Goal: Transaction & Acquisition: Purchase product/service

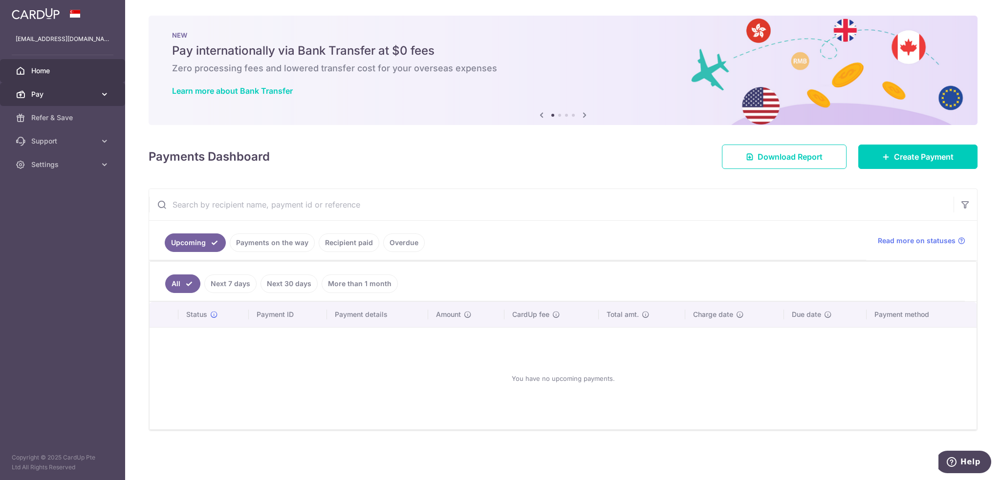
click at [76, 95] on span "Pay" at bounding box center [63, 94] width 64 height 10
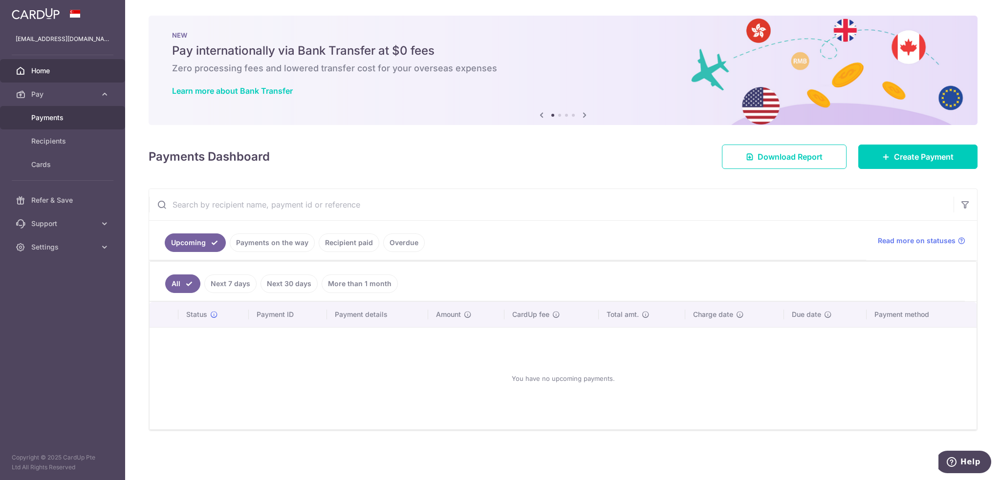
click at [61, 122] on span "Payments" at bounding box center [63, 118] width 64 height 10
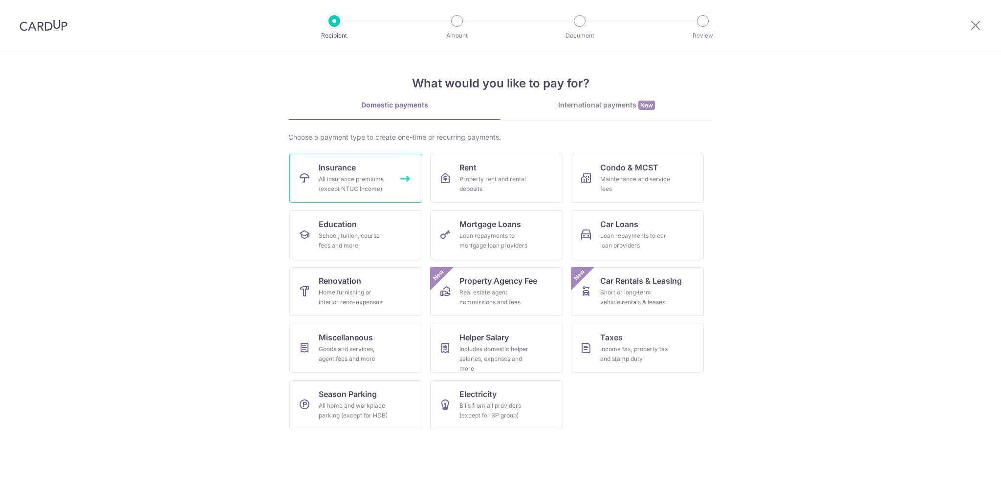
click at [330, 174] on div "All insurance premiums (except NTUC Income)" at bounding box center [354, 184] width 70 height 20
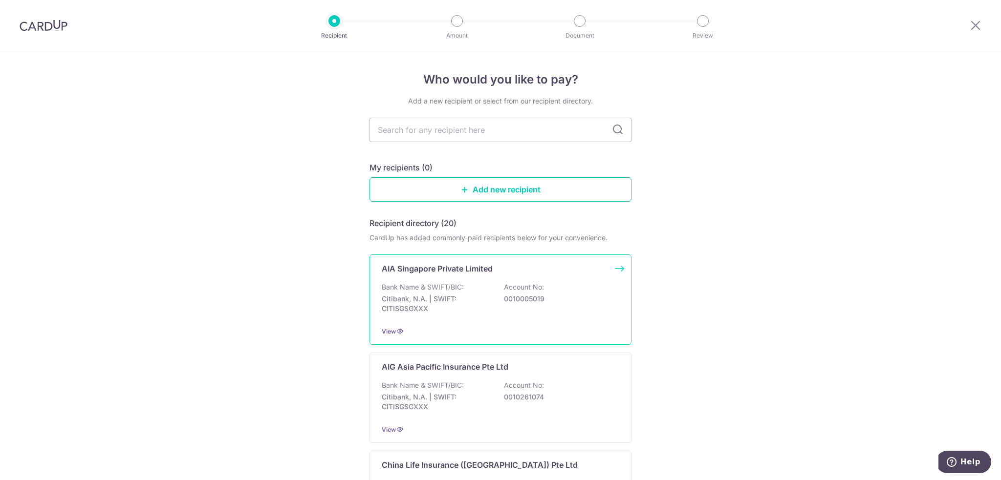
click at [454, 285] on p "Bank Name & SWIFT/BIC:" at bounding box center [423, 287] width 82 height 10
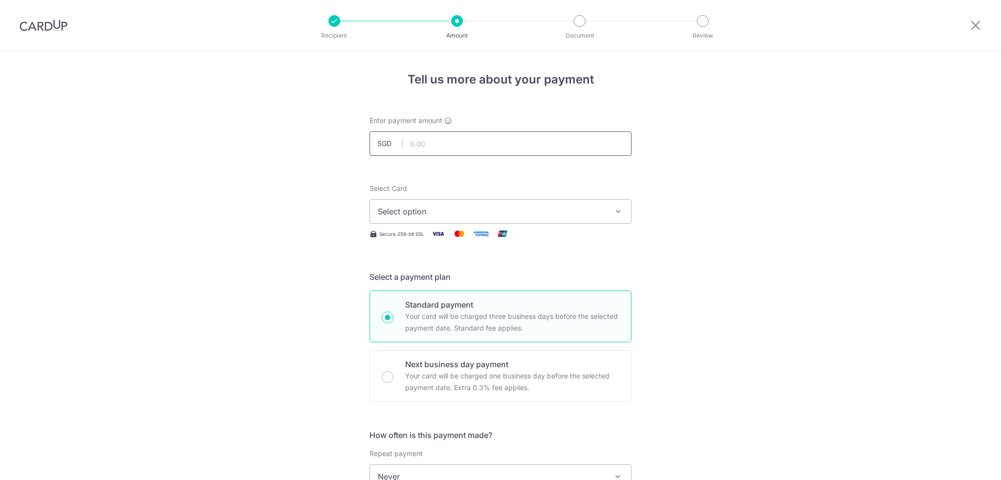
click at [434, 144] on input "text" at bounding box center [500, 143] width 262 height 24
type input "429.25"
click at [417, 209] on span "Select option" at bounding box center [492, 212] width 228 height 12
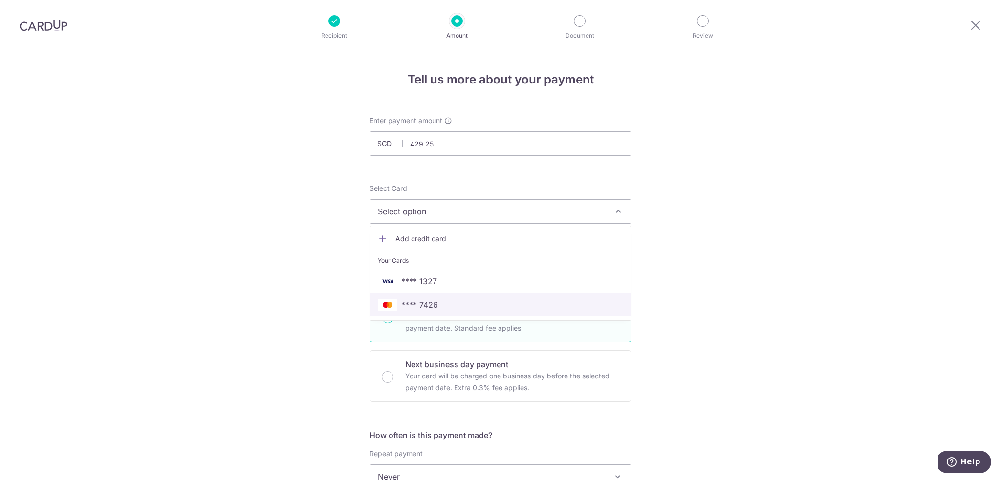
click at [425, 299] on span "**** 7426" at bounding box center [419, 305] width 37 height 12
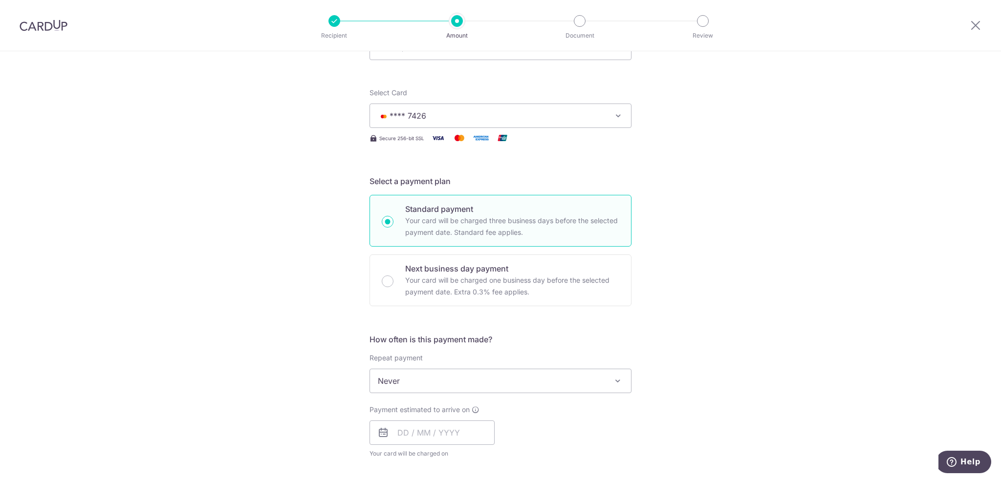
scroll to position [98, 0]
click at [412, 379] on span "Never" at bounding box center [500, 378] width 261 height 23
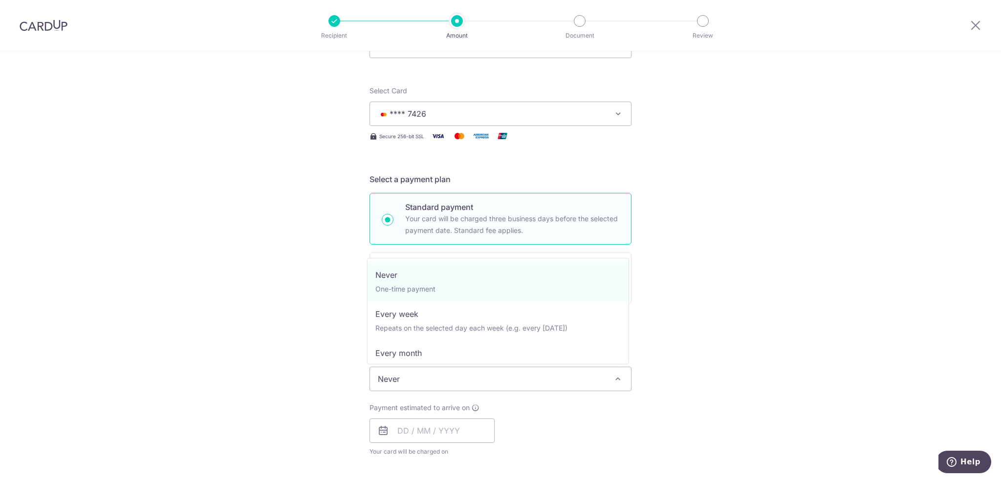
click at [303, 350] on div "Tell us more about your payment Enter payment amount SGD 429.25 429.25 Select C…" at bounding box center [500, 396] width 1001 height 884
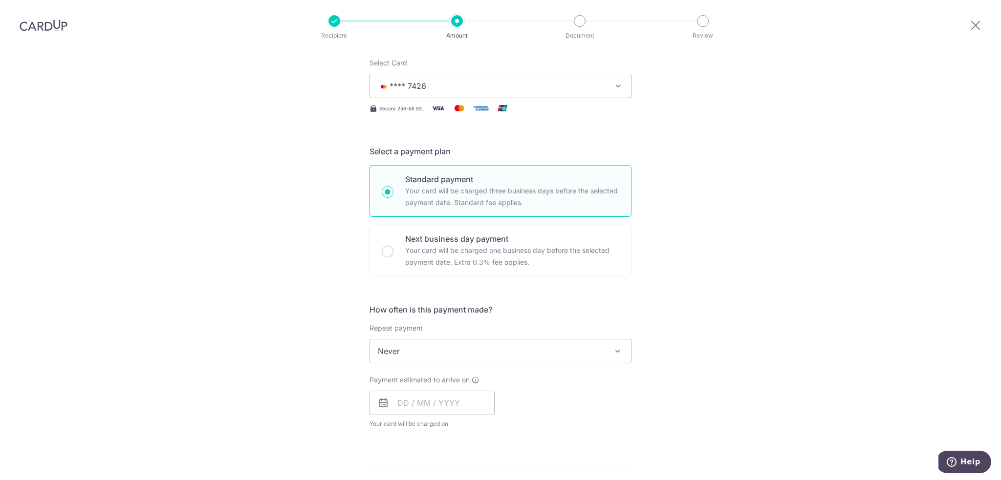
scroll to position [244, 0]
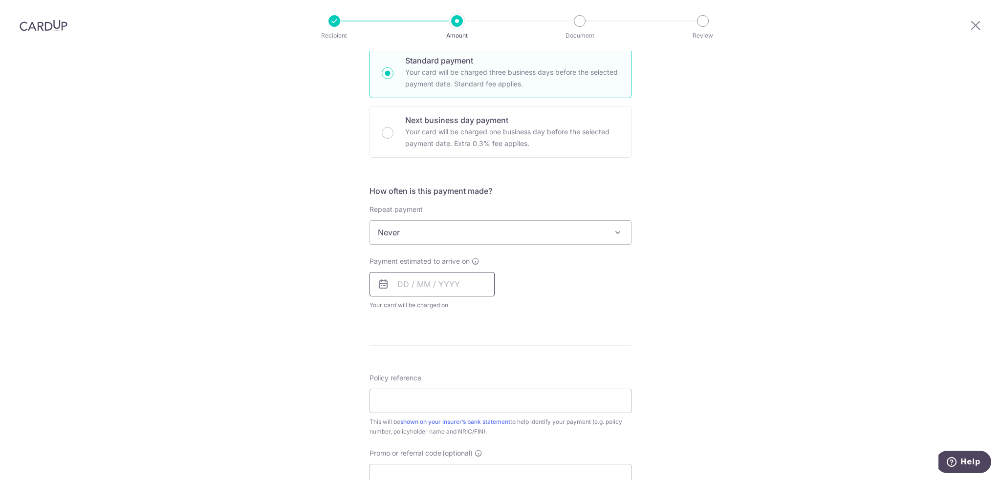
click at [422, 281] on input "text" at bounding box center [431, 284] width 125 height 24
click at [463, 390] on link "18" at bounding box center [468, 393] width 16 height 16
type input "[DATE]"
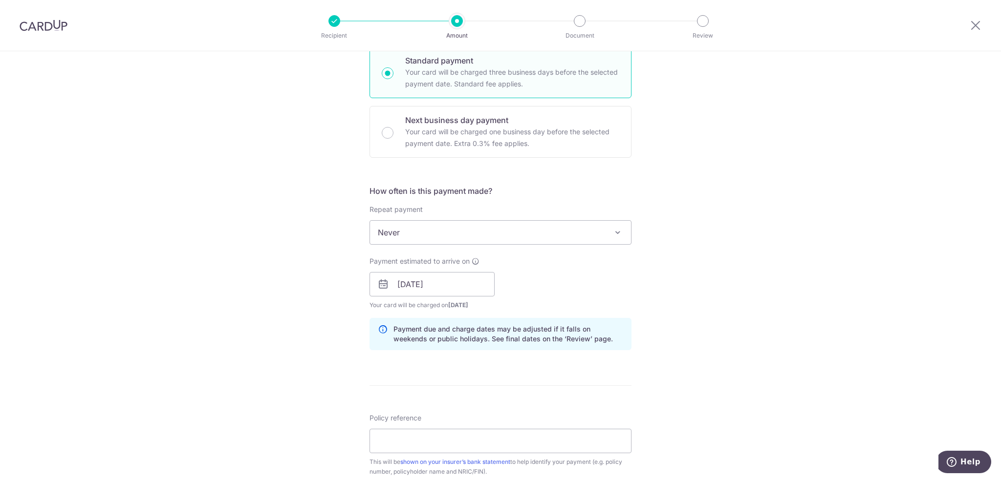
click at [313, 365] on div "Tell us more about your payment Enter payment amount SGD 429.25 429.25 Select C…" at bounding box center [500, 269] width 1001 height 924
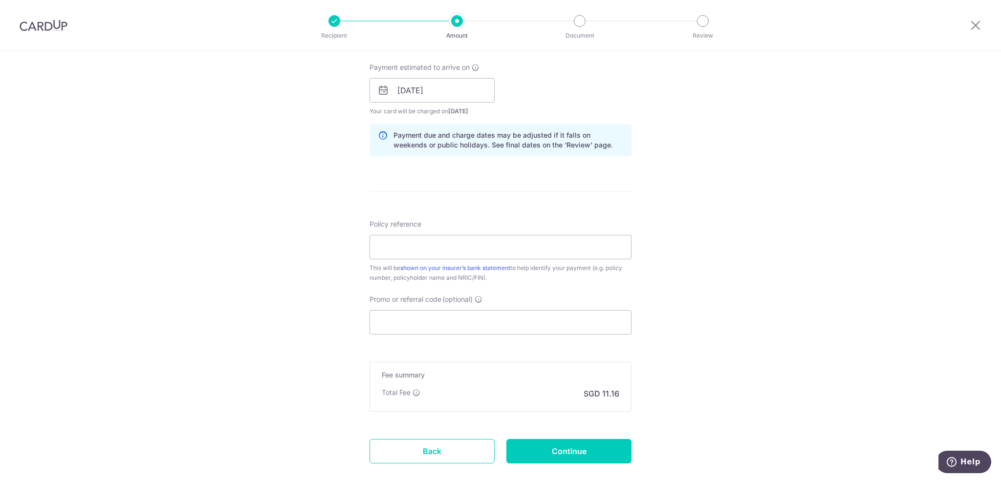
scroll to position [440, 0]
click at [406, 244] on input "Policy reference" at bounding box center [500, 246] width 262 height 24
type input "L546864852"
click at [417, 321] on input "Promo or referral code (optional)" at bounding box center [500, 321] width 262 height 24
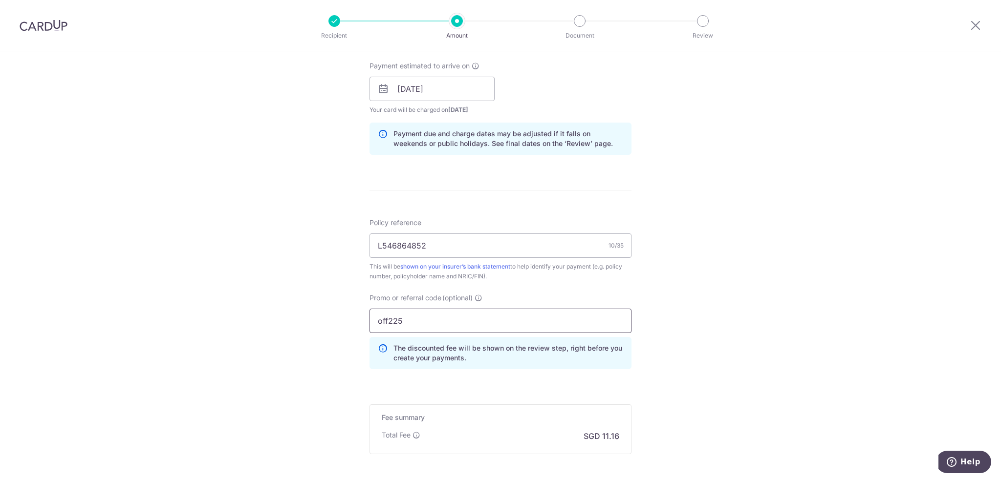
type input "off225"
click at [327, 383] on div "Tell us more about your payment Enter payment amount SGD 429.25 429.25 Select C…" at bounding box center [500, 96] width 1001 height 968
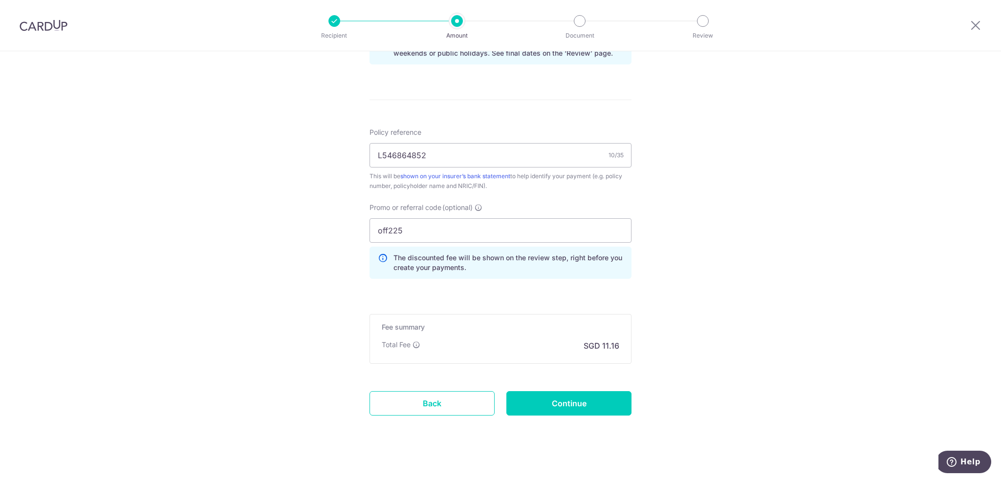
scroll to position [537, 0]
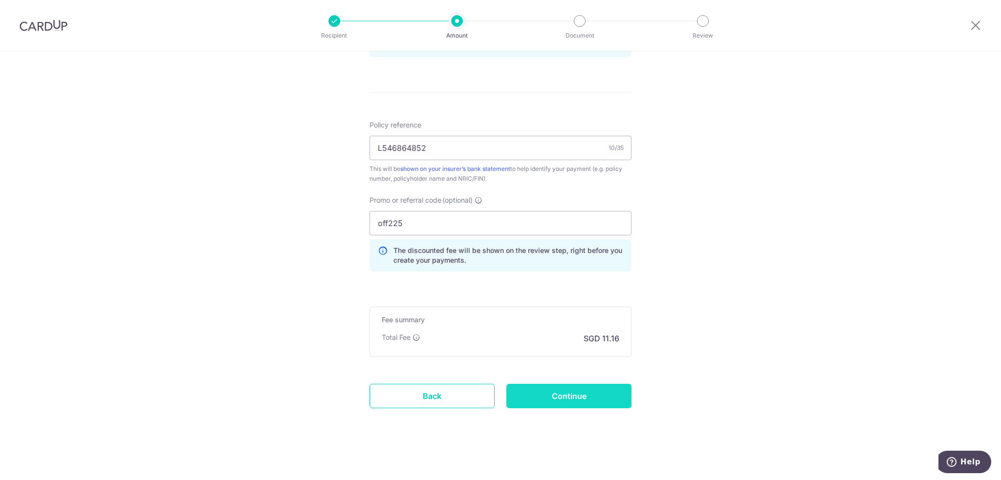
click at [568, 398] on input "Continue" at bounding box center [568, 396] width 125 height 24
type input "Create Schedule"
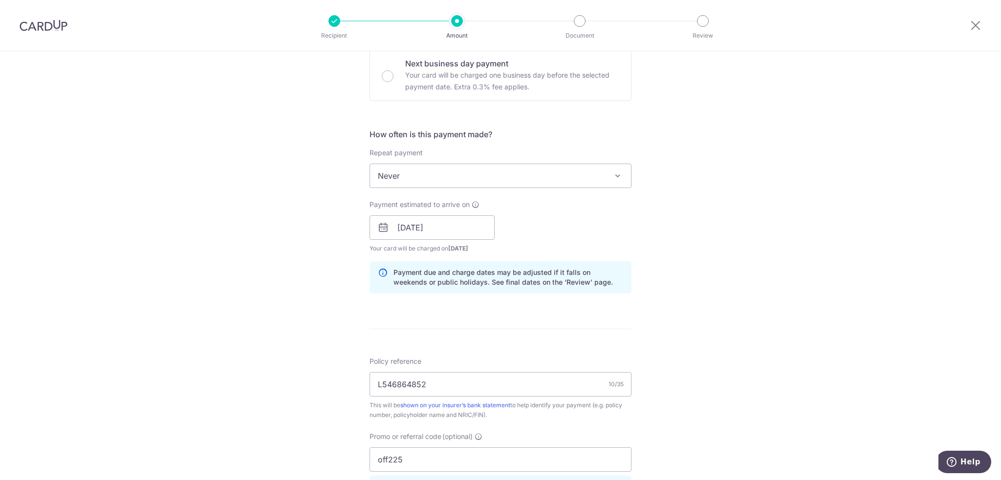
scroll to position [293, 0]
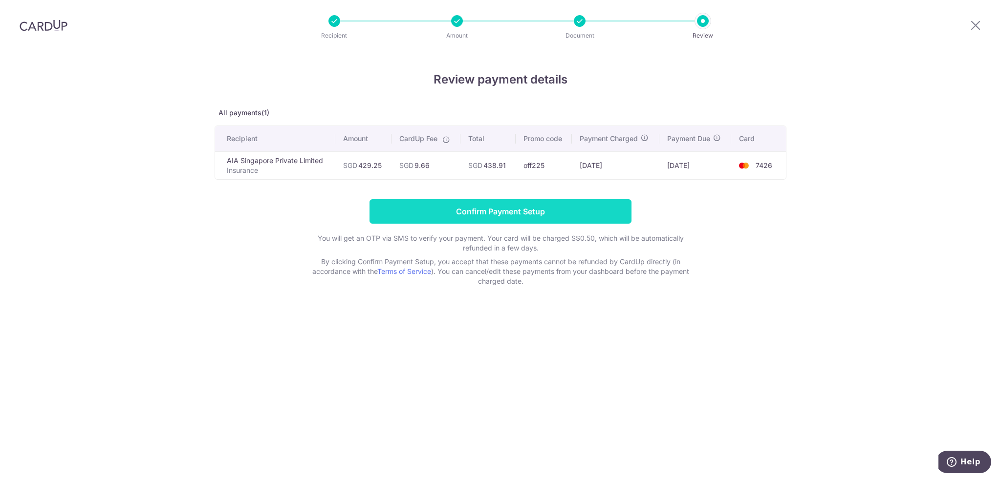
click at [456, 214] on input "Confirm Payment Setup" at bounding box center [500, 211] width 262 height 24
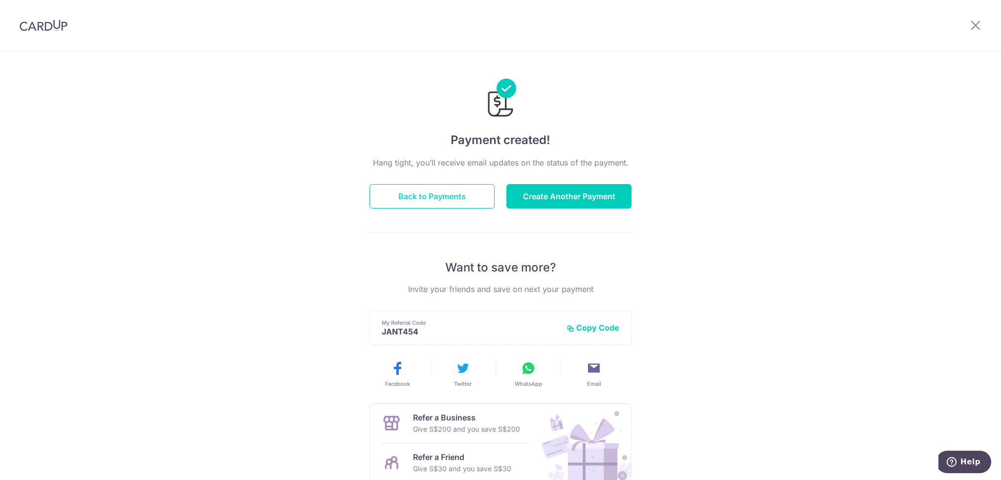
click at [420, 204] on button "Back to Payments" at bounding box center [431, 196] width 125 height 24
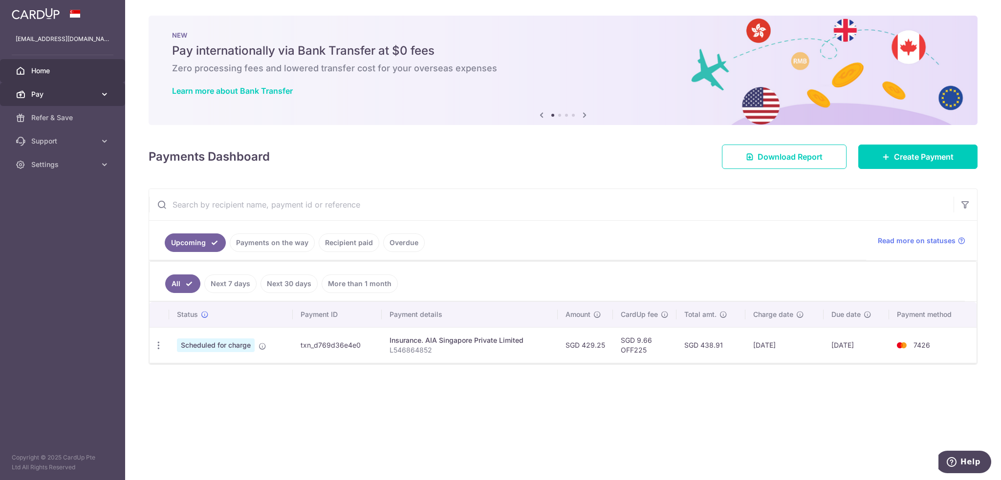
click at [53, 96] on span "Pay" at bounding box center [63, 94] width 64 height 10
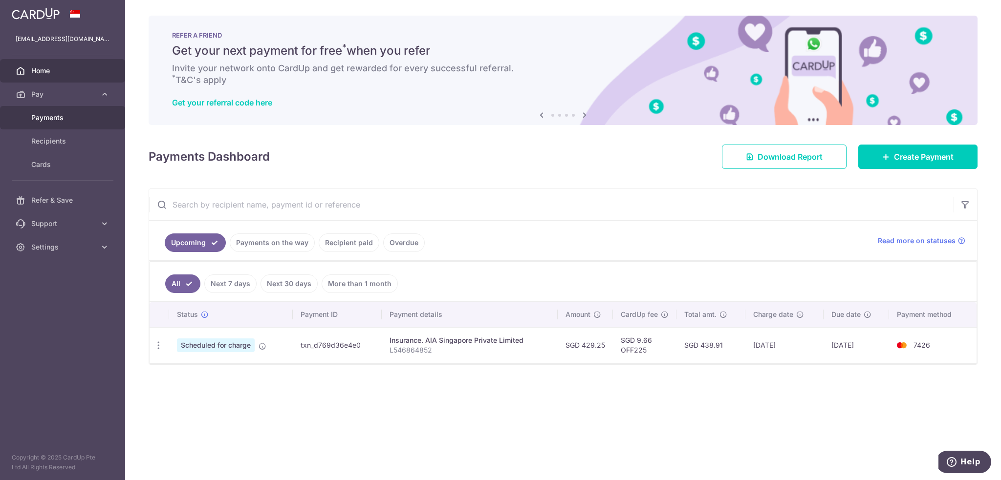
click at [45, 121] on span "Payments" at bounding box center [63, 118] width 64 height 10
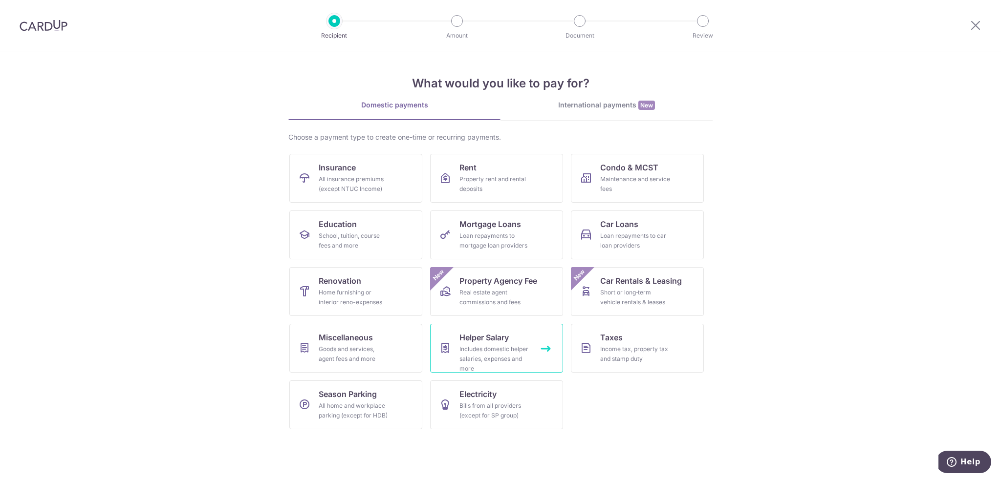
click at [484, 346] on div "Includes domestic helper salaries, expenses and more" at bounding box center [494, 358] width 70 height 29
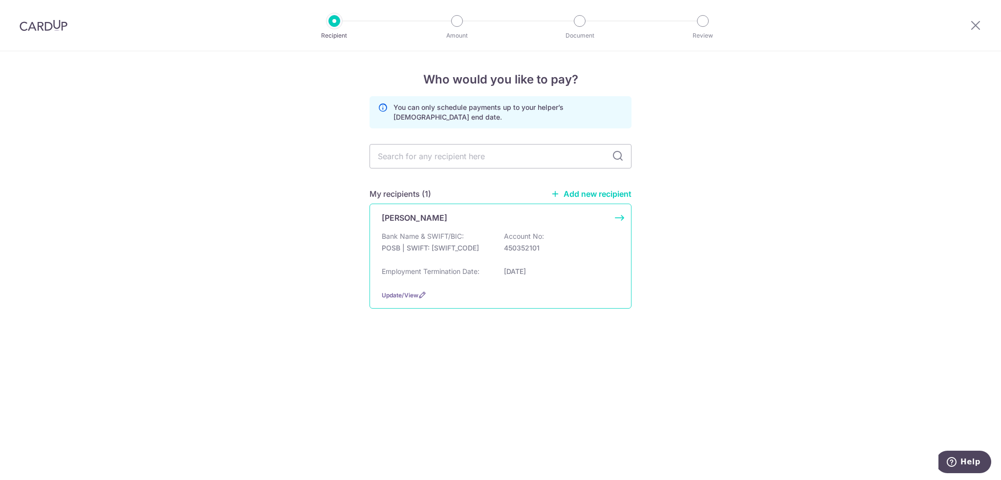
click at [476, 240] on div "Bank Name & SWIFT/BIC: POSB | SWIFT: DBSSSGSGXXX Account No: 450352101" at bounding box center [500, 247] width 237 height 31
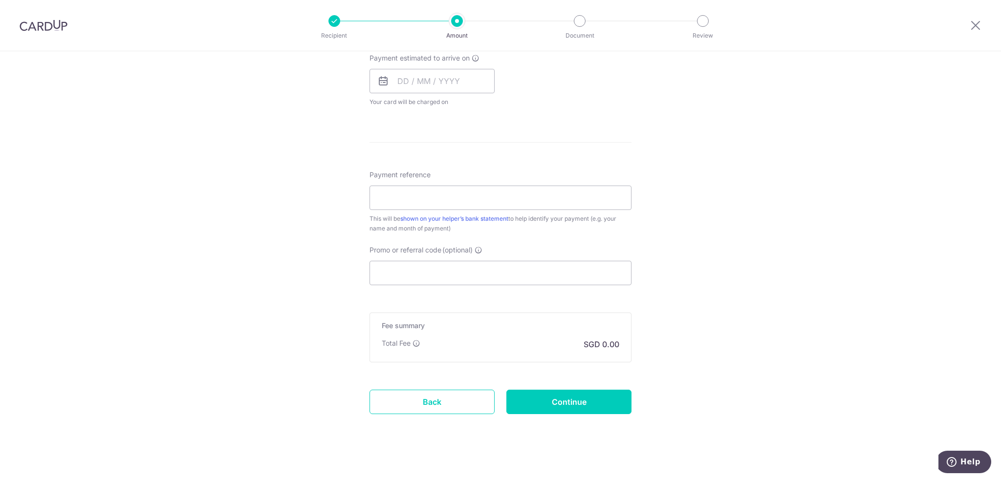
scroll to position [453, 0]
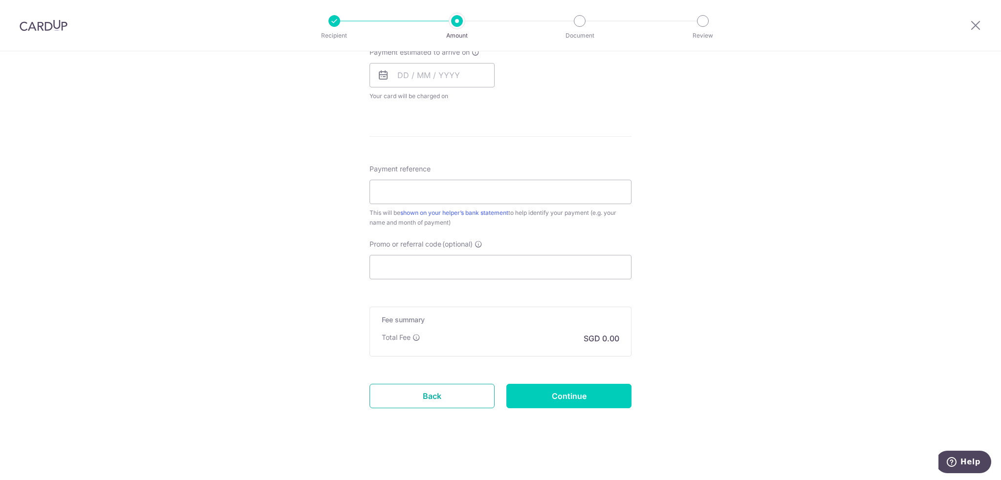
click at [436, 393] on link "Back" at bounding box center [431, 396] width 125 height 24
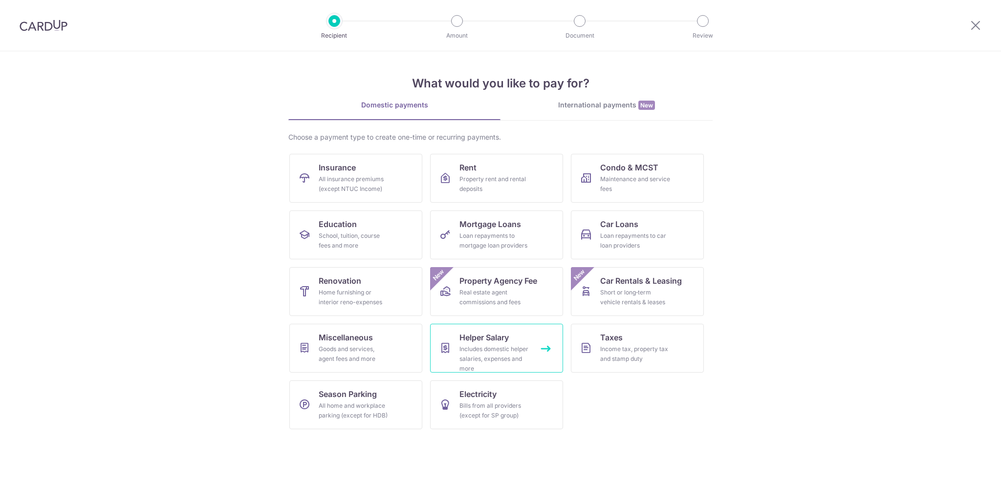
click at [469, 339] on span "Helper Salary" at bounding box center [483, 338] width 49 height 12
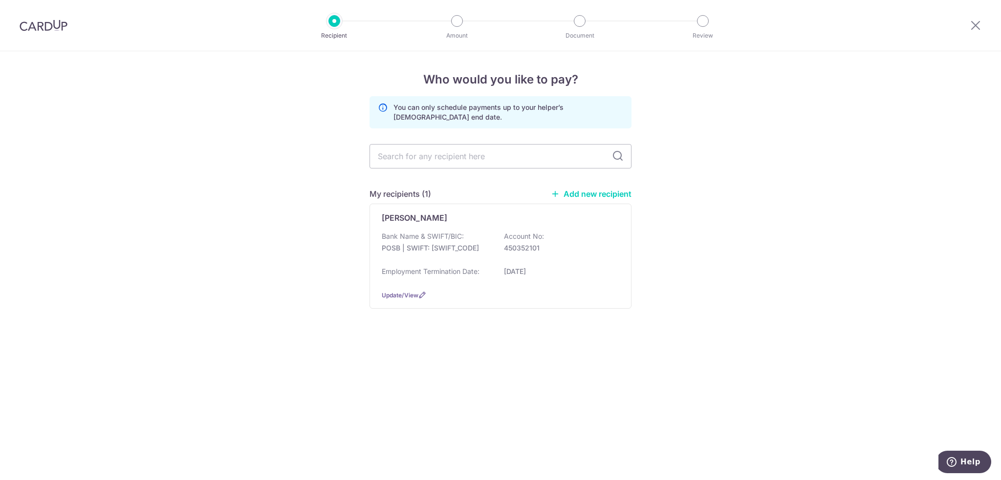
click at [589, 195] on link "Add new recipient" at bounding box center [591, 194] width 81 height 10
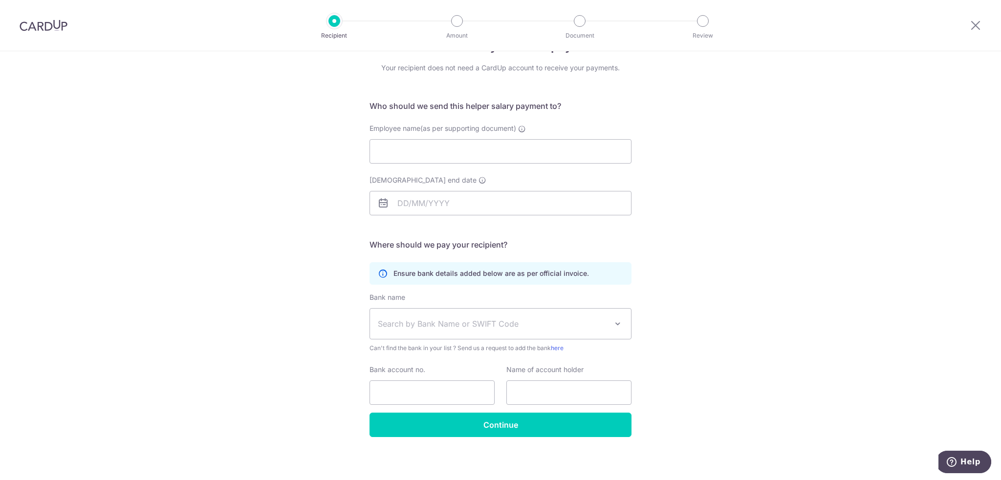
scroll to position [35, 0]
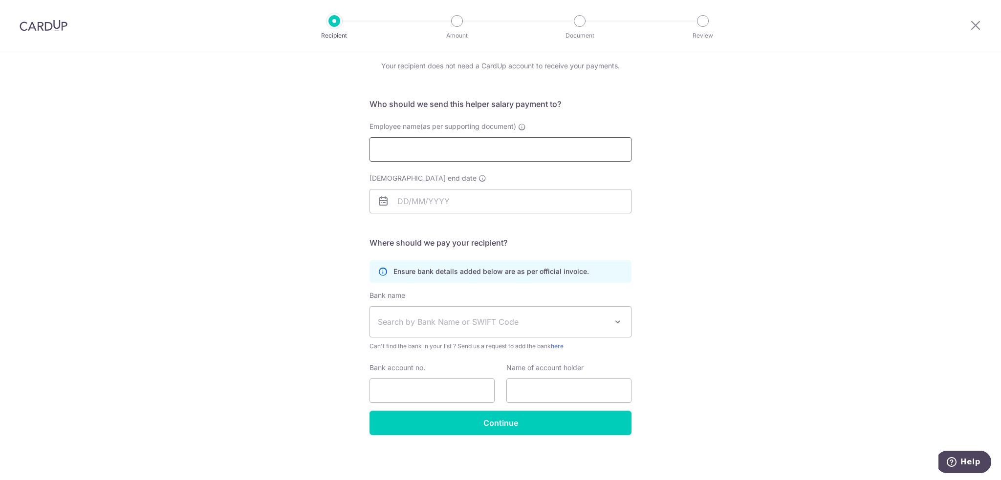
click at [409, 144] on input "Employee name(as per supporting document)" at bounding box center [500, 149] width 262 height 24
type input "[PERSON_NAME]"
click at [427, 204] on input "Employment contract end date" at bounding box center [500, 201] width 262 height 24
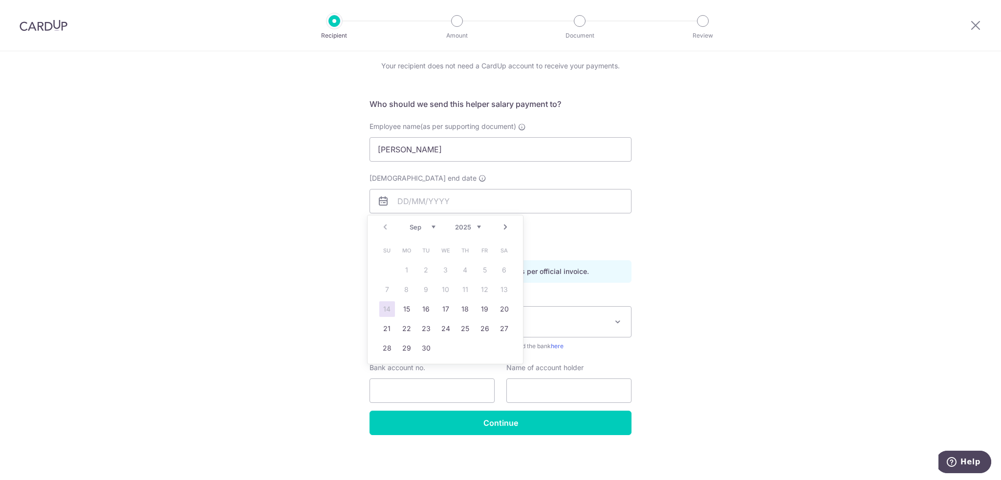
click at [507, 225] on link "Next" at bounding box center [505, 227] width 12 height 12
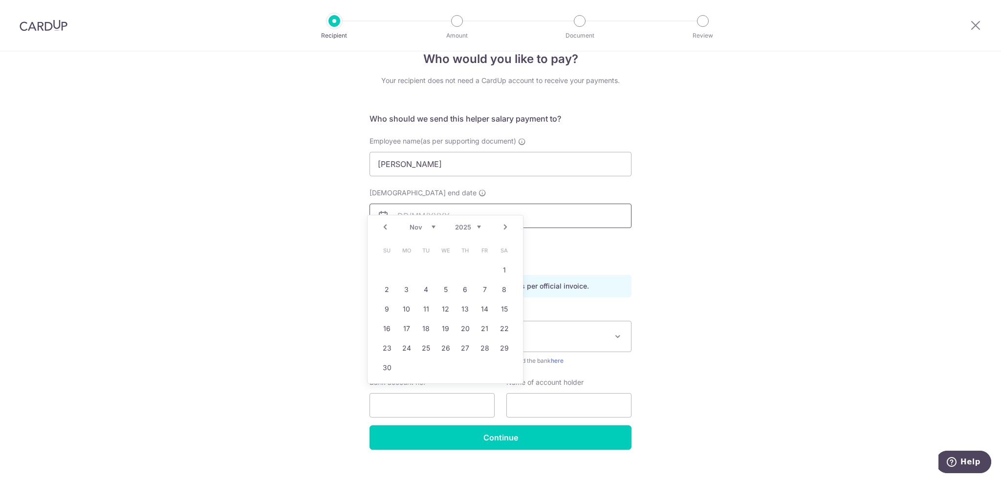
scroll to position [0, 0]
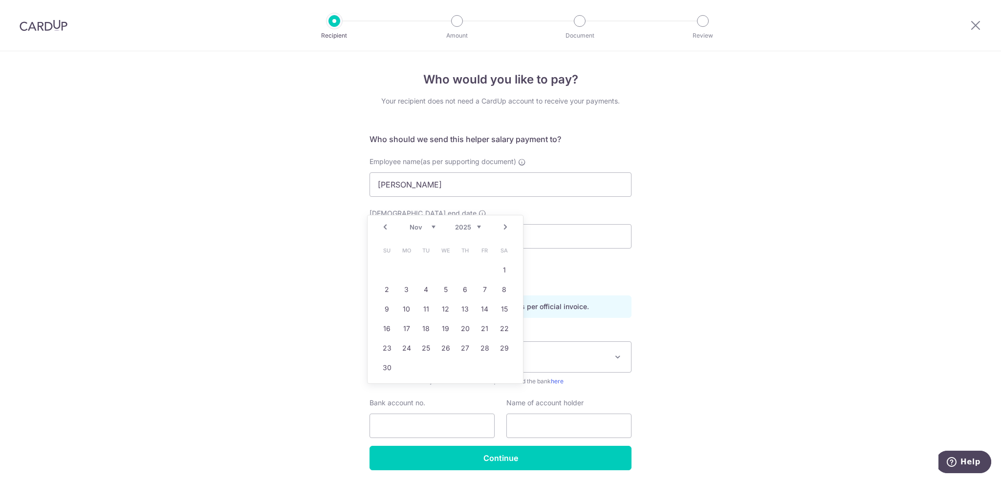
click at [54, 25] on img at bounding box center [44, 26] width 48 height 12
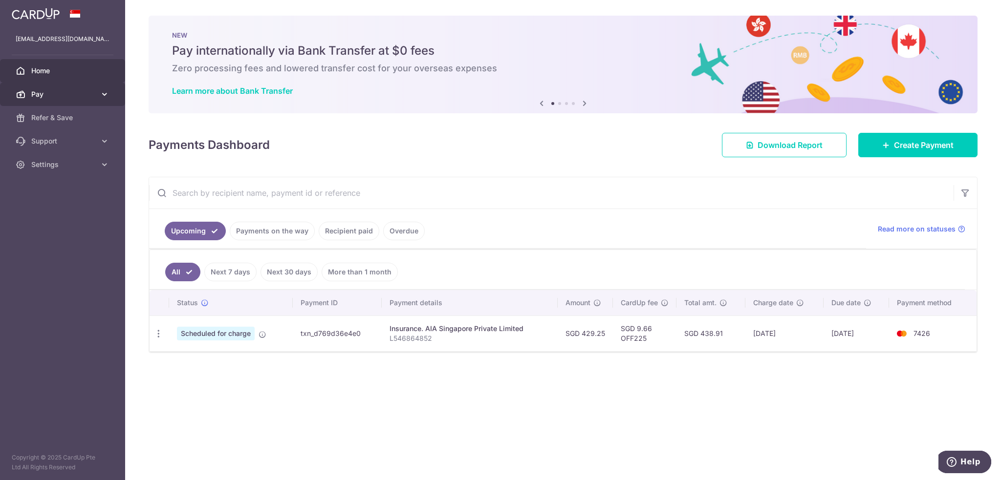
click at [53, 99] on link "Pay" at bounding box center [62, 94] width 125 height 23
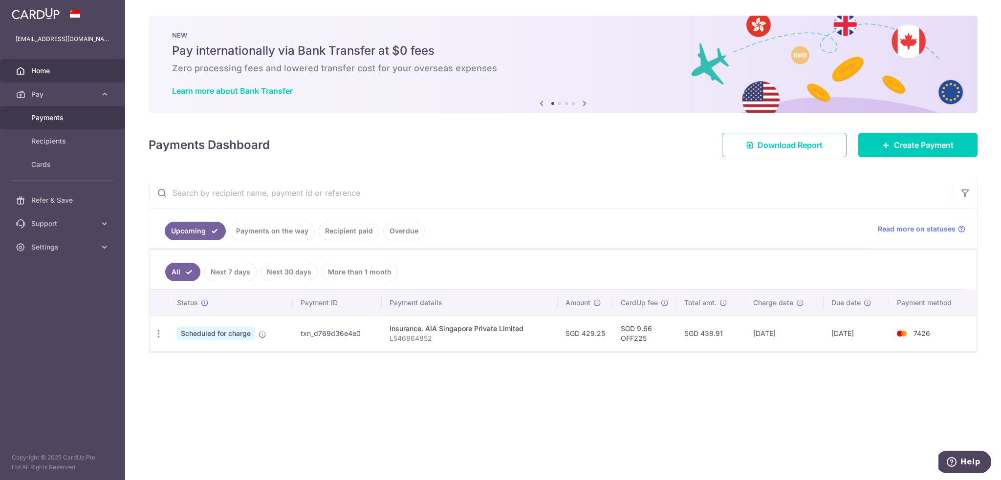
click at [71, 120] on span "Payments" at bounding box center [63, 118] width 64 height 10
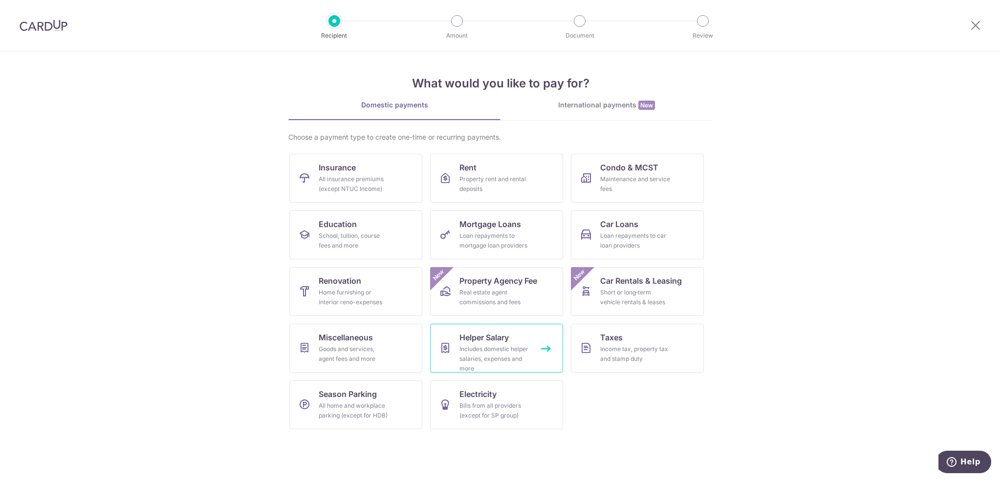
click at [477, 343] on link "Helper Salary Includes domestic helper salaries, expenses and more" at bounding box center [496, 348] width 133 height 49
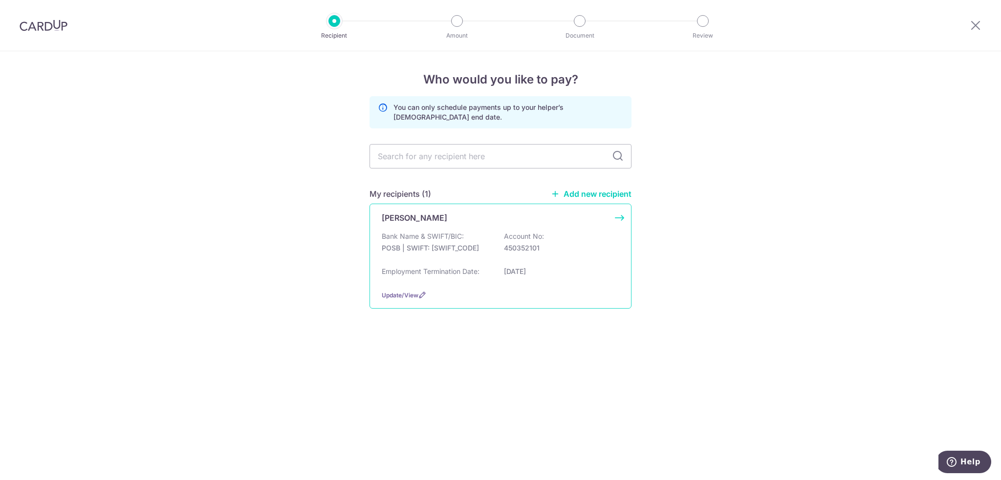
click at [407, 300] on div "[PERSON_NAME] Bank Name & SWIFT/BIC: POSB | SWIFT: [SWIFT_CODE] Account No: 450…" at bounding box center [500, 256] width 262 height 105
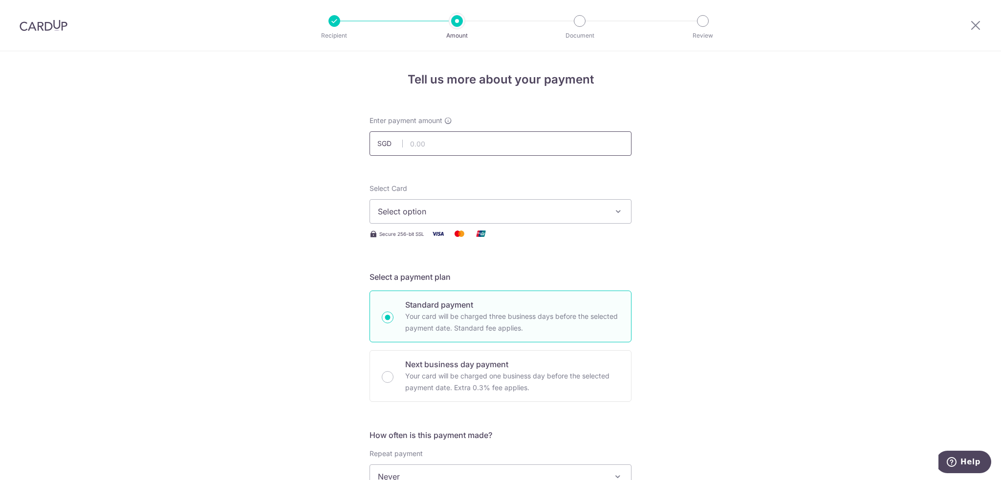
click at [434, 138] on input "text" at bounding box center [500, 143] width 262 height 24
type input "725.00"
click at [397, 206] on span "Select option" at bounding box center [492, 212] width 228 height 12
click at [436, 304] on span "**** 7426" at bounding box center [500, 305] width 245 height 12
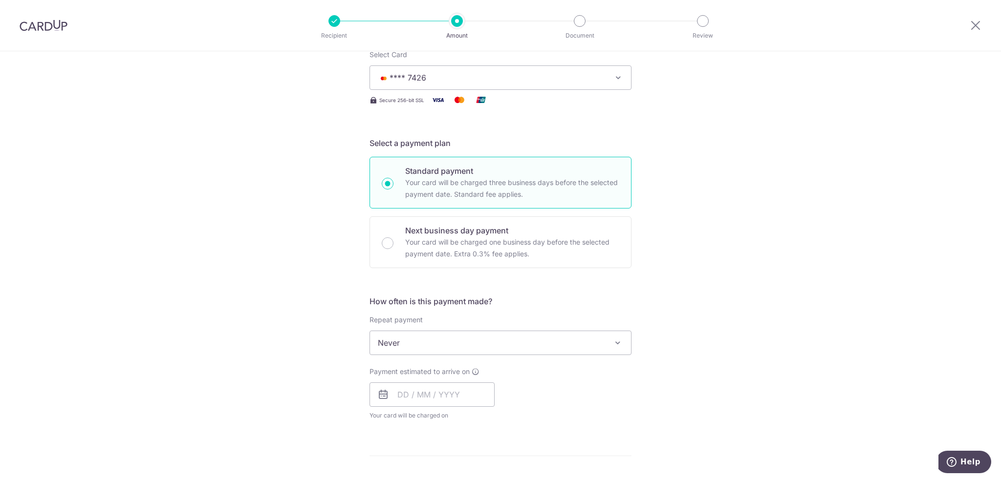
scroll to position [147, 0]
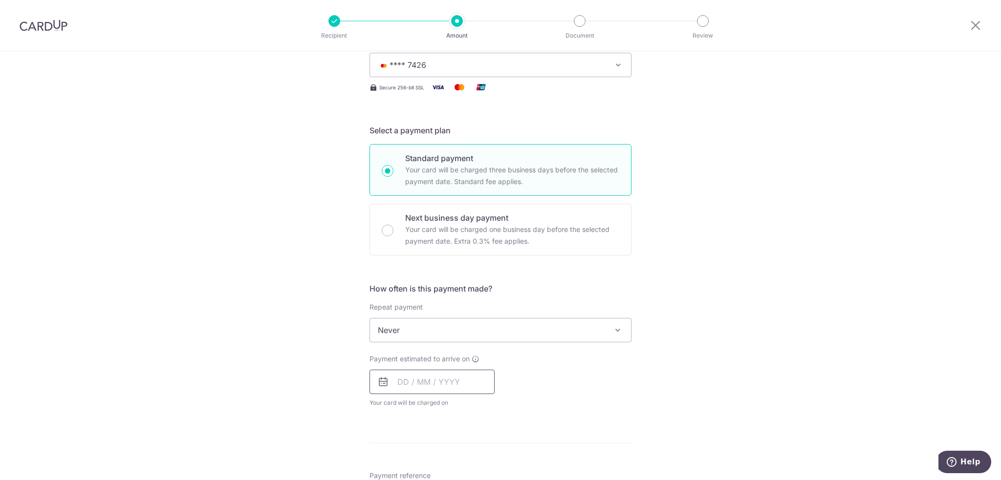
click at [414, 373] on input "text" at bounding box center [431, 382] width 125 height 24
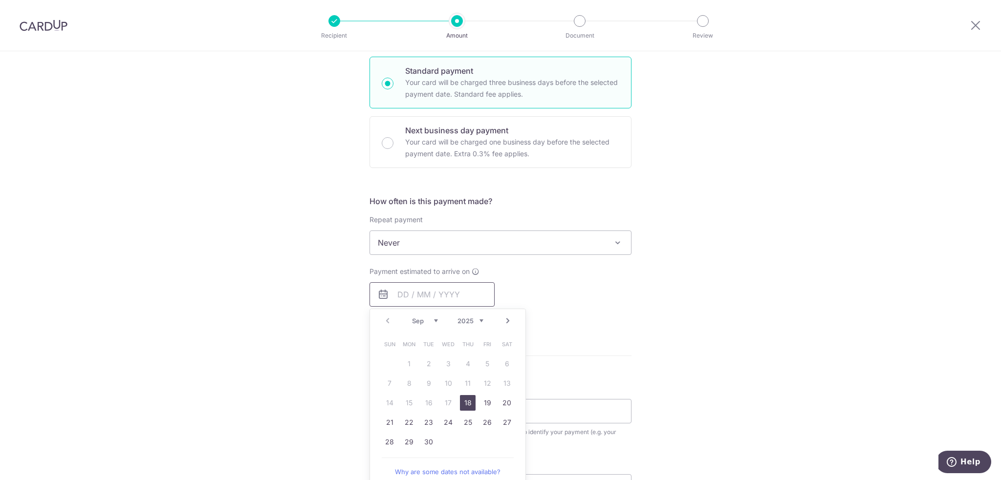
scroll to position [244, 0]
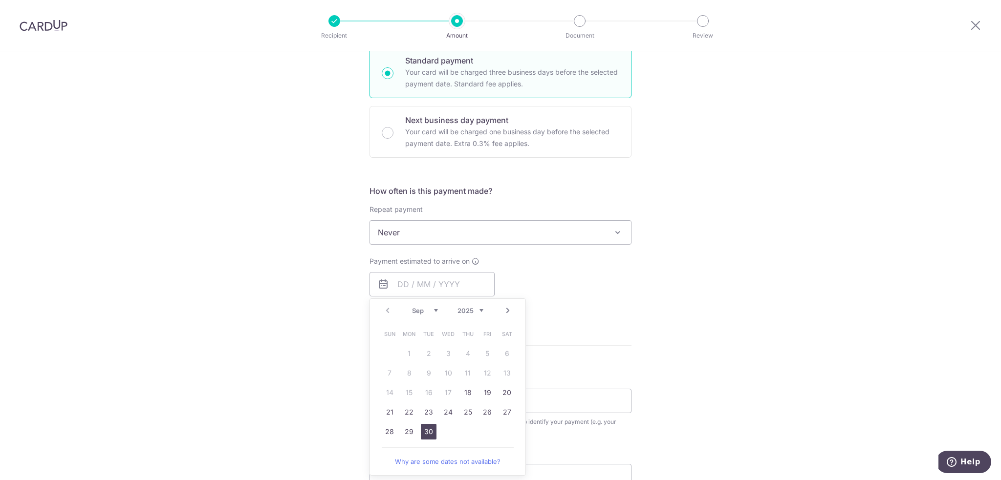
click at [430, 431] on link "30" at bounding box center [429, 432] width 16 height 16
type input "30/09/2025"
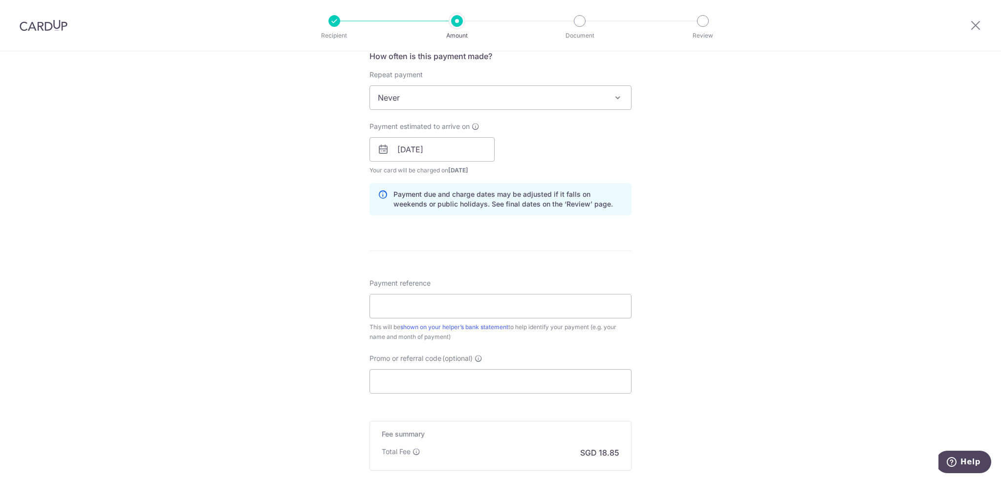
scroll to position [391, 0]
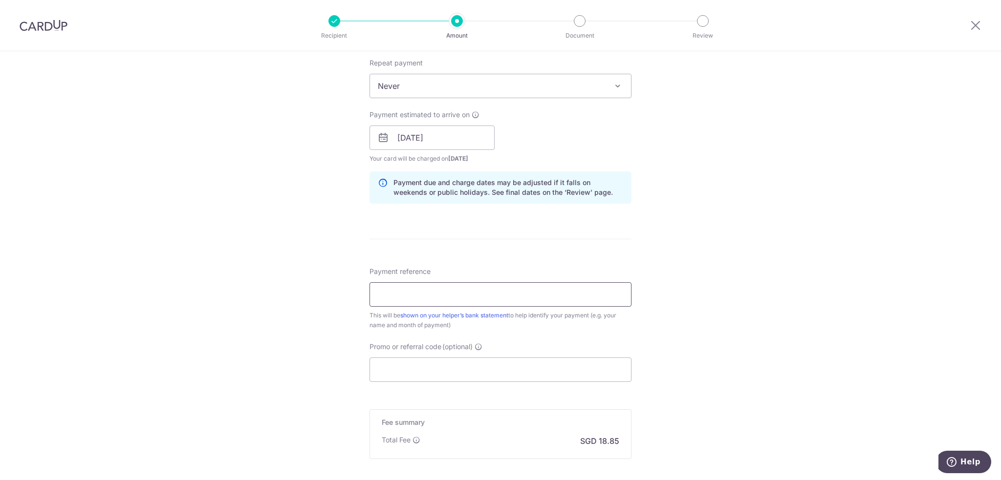
click at [416, 296] on input "Payment reference" at bounding box center [500, 294] width 262 height 24
click at [418, 295] on input "Payment reference" at bounding box center [500, 294] width 262 height 24
type input "Salary"
click at [270, 309] on div "Tell us more about your payment Enter payment amount SGD 725.00 725.00 Select C…" at bounding box center [500, 122] width 1001 height 924
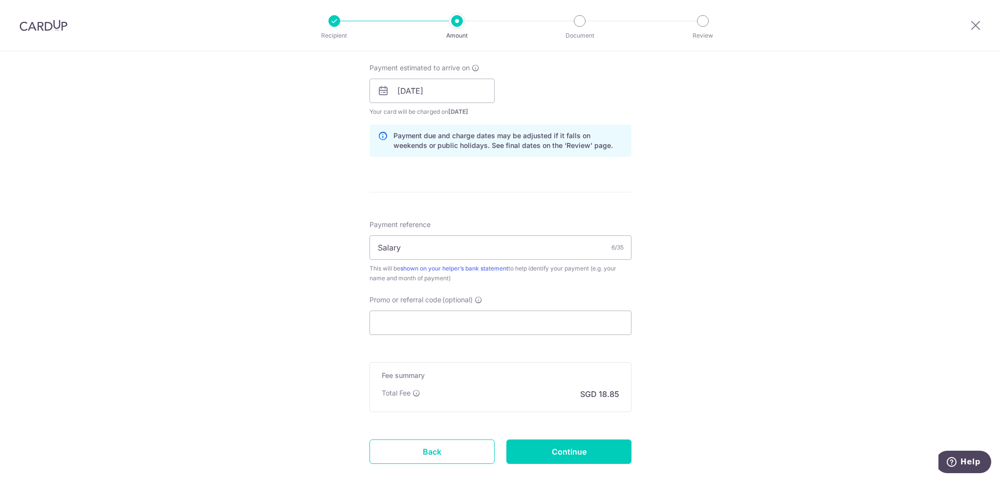
scroll to position [440, 0]
click at [405, 313] on input "Promo or referral code (optional)" at bounding box center [500, 321] width 262 height 24
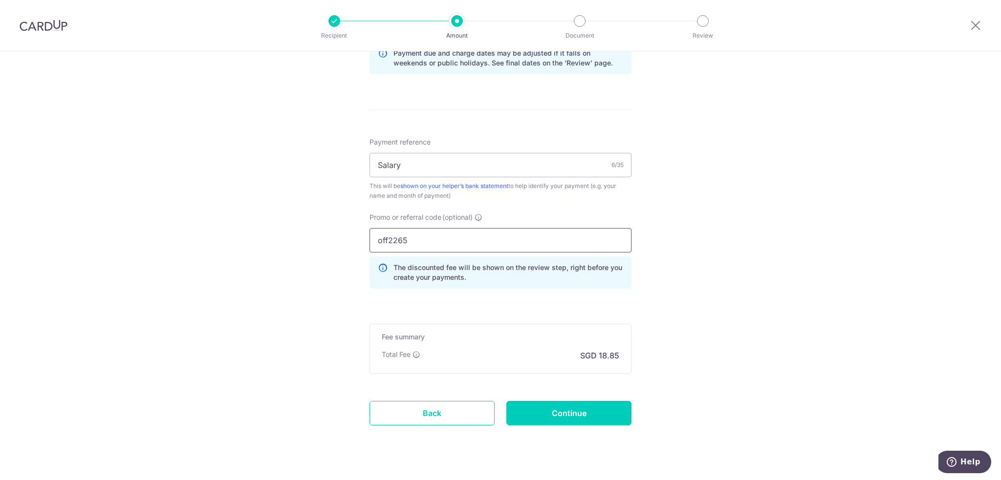
scroll to position [537, 0]
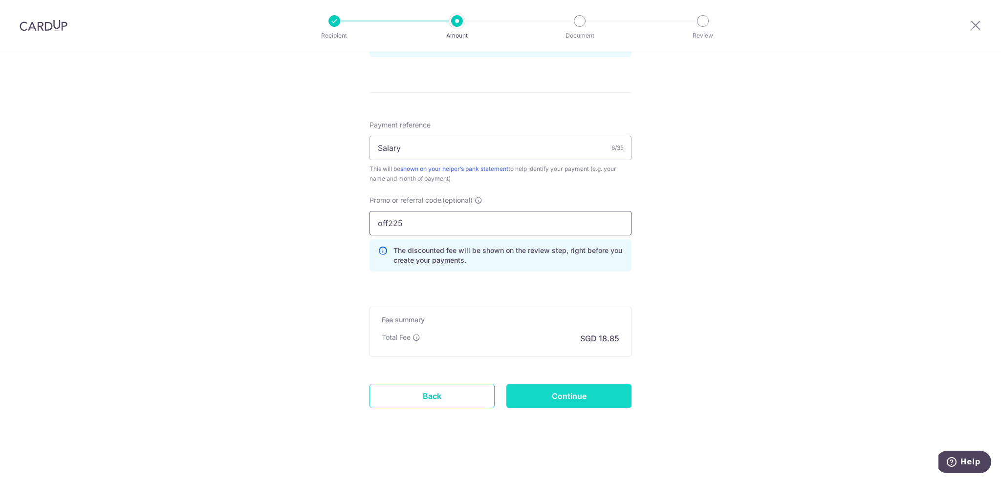
type input "off225"
click at [557, 400] on input "Continue" at bounding box center [568, 396] width 125 height 24
type input "Create Schedule"
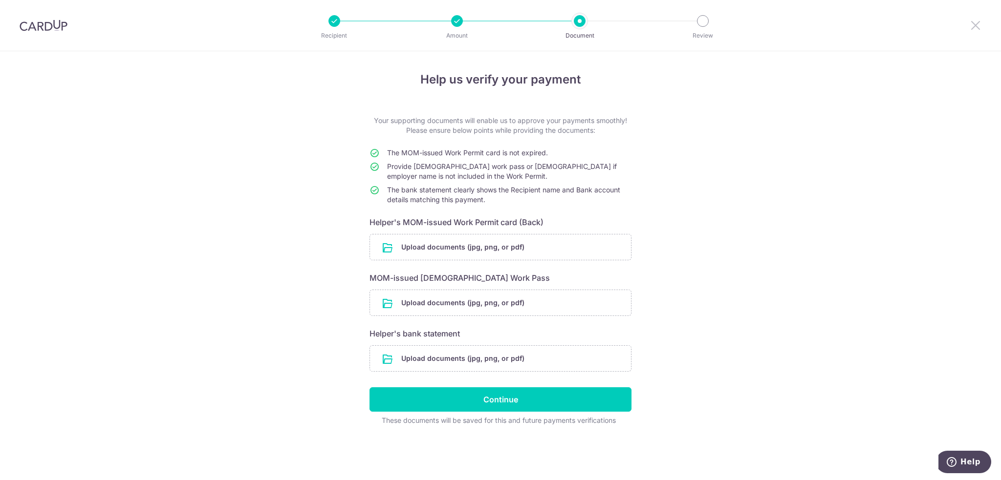
click at [975, 27] on icon at bounding box center [975, 25] width 12 height 12
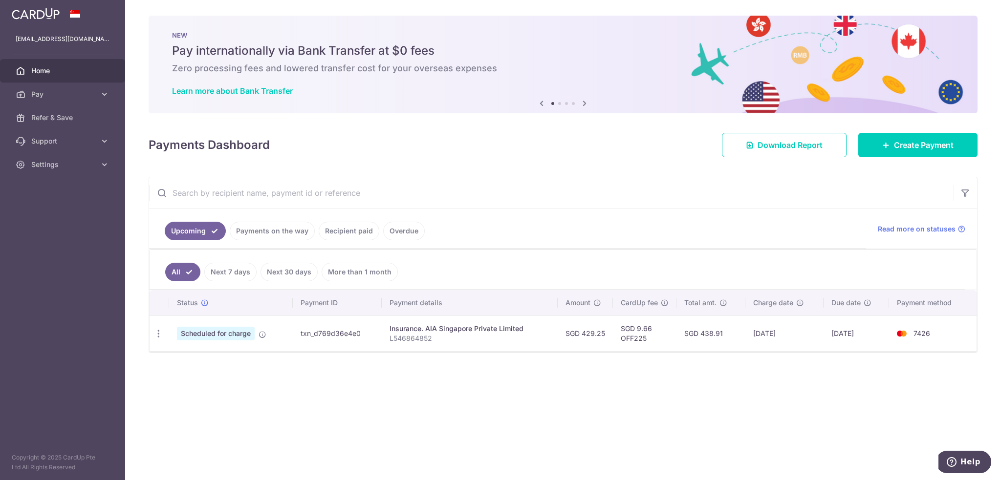
click at [52, 71] on span "Home" at bounding box center [63, 71] width 64 height 10
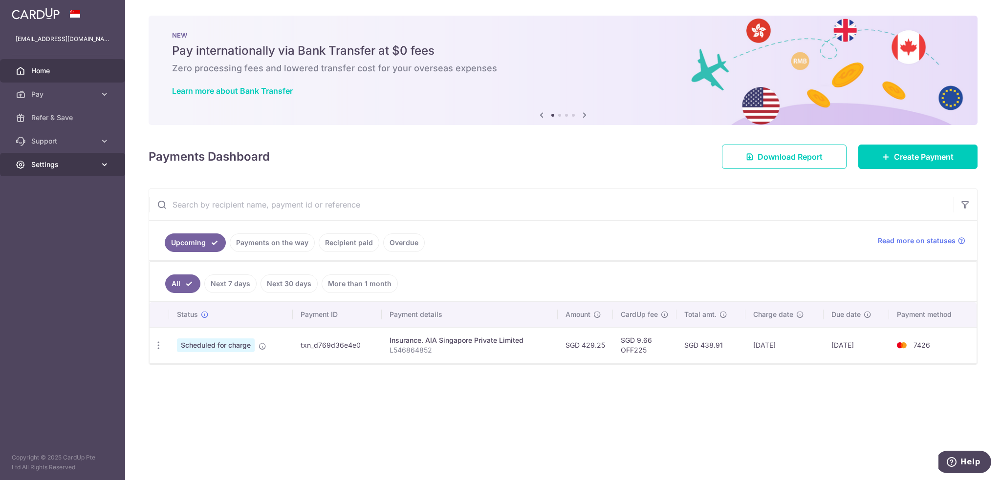
click at [37, 168] on span "Settings" at bounding box center [63, 165] width 64 height 10
click at [57, 217] on link "Logout" at bounding box center [62, 211] width 125 height 23
